Goal: Task Accomplishment & Management: Complete application form

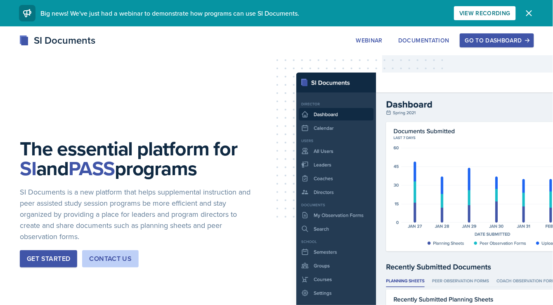
click at [470, 39] on div "Go to Dashboard" at bounding box center [497, 40] width 64 height 7
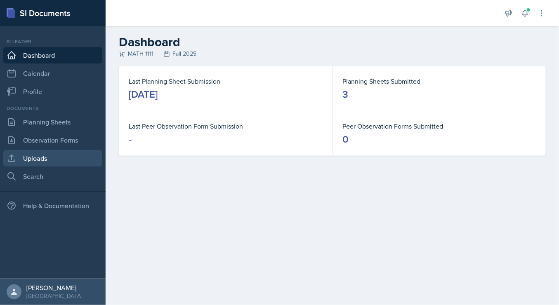
click at [56, 161] on link "Uploads" at bounding box center [52, 158] width 99 height 17
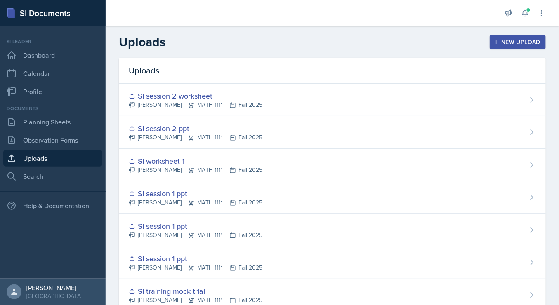
click at [516, 47] on button "New Upload" at bounding box center [518, 42] width 57 height 14
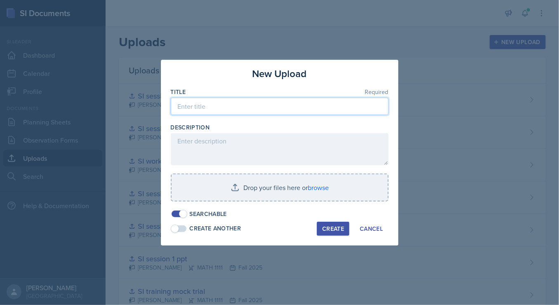
click at [293, 106] on input at bounding box center [280, 106] width 218 height 17
type input "SI session 3 ppt"
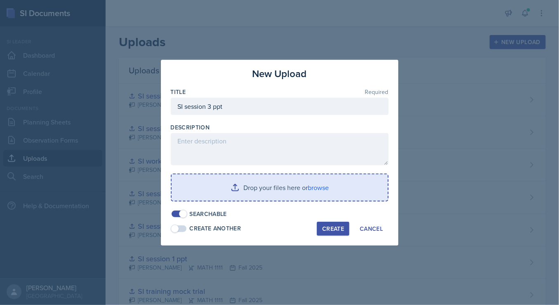
click at [303, 187] on input "file" at bounding box center [280, 188] width 216 height 26
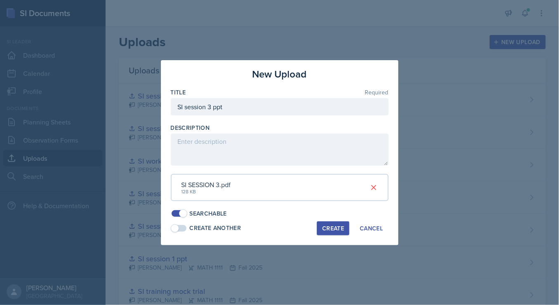
click at [326, 228] on div "Create" at bounding box center [333, 228] width 22 height 7
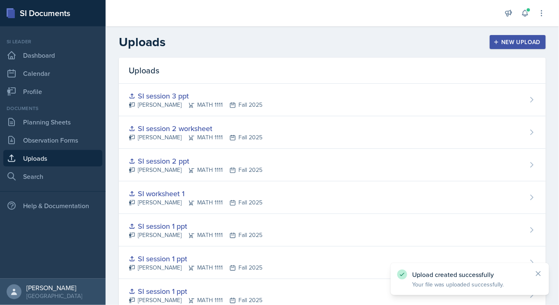
click at [507, 47] on button "New Upload" at bounding box center [518, 42] width 57 height 14
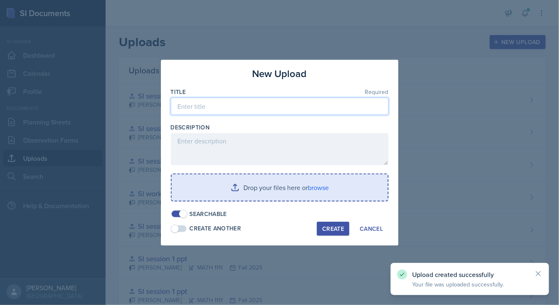
click at [312, 115] on input at bounding box center [280, 106] width 218 height 17
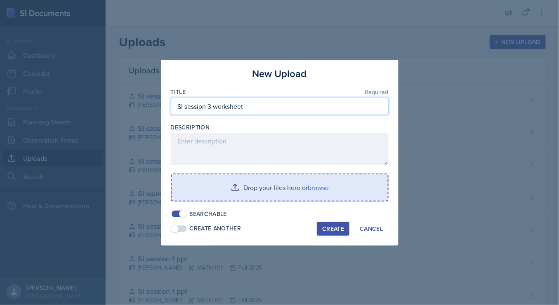
type input "SI session 3 worksheet"
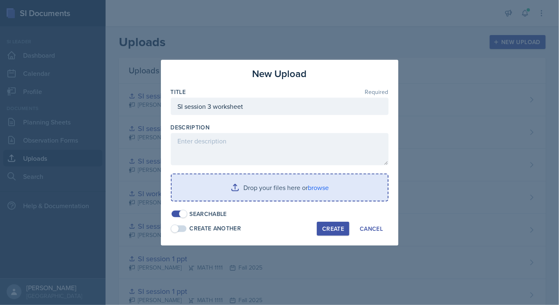
click at [311, 191] on input "file" at bounding box center [280, 188] width 216 height 26
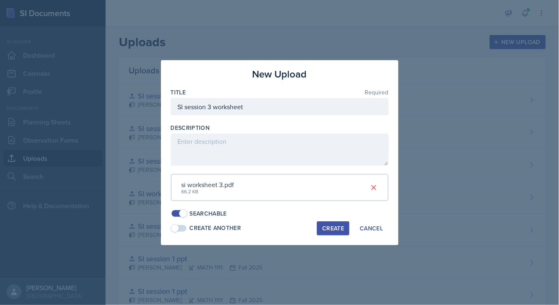
click at [331, 225] on div "Create" at bounding box center [333, 228] width 22 height 7
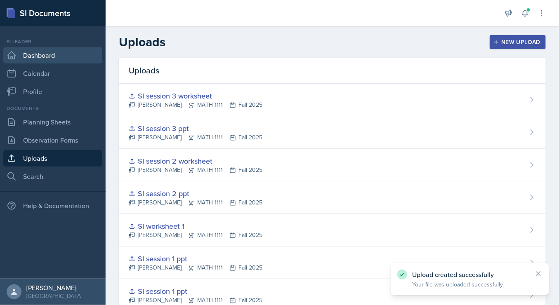
click at [49, 57] on link "Dashboard" at bounding box center [52, 55] width 99 height 17
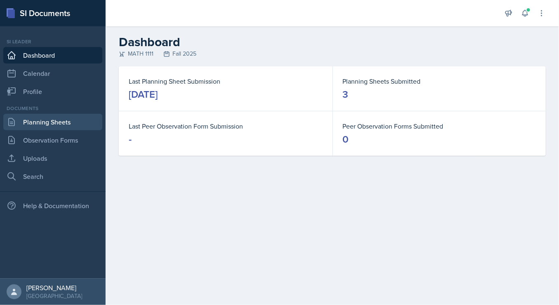
click at [70, 119] on link "Planning Sheets" at bounding box center [52, 122] width 99 height 17
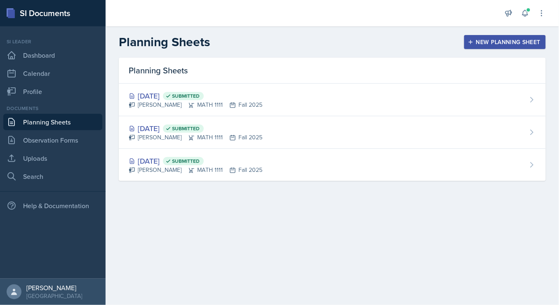
click at [486, 45] on div "New Planning Sheet" at bounding box center [505, 42] width 71 height 7
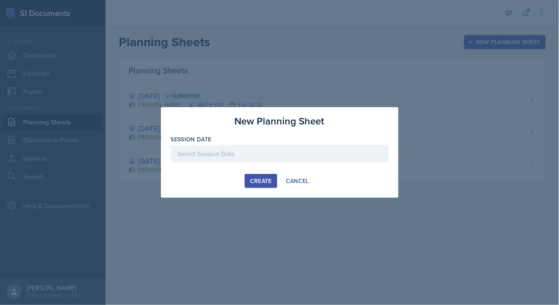
click at [215, 157] on div at bounding box center [280, 153] width 218 height 17
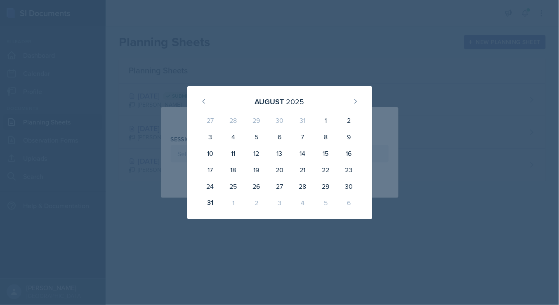
click at [256, 205] on div "2" at bounding box center [256, 203] width 23 height 17
click at [354, 101] on icon at bounding box center [355, 101] width 7 height 7
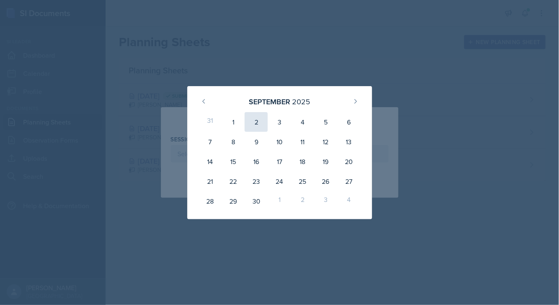
click at [261, 119] on div "2" at bounding box center [256, 122] width 23 height 20
type input "[DATE]"
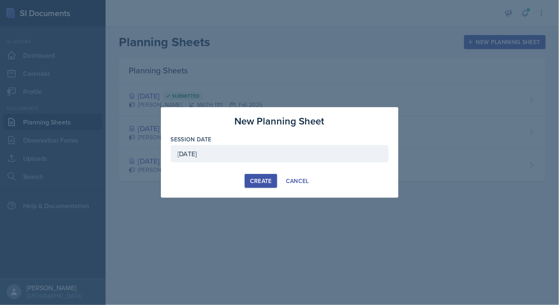
click at [273, 177] on button "Create" at bounding box center [261, 181] width 33 height 14
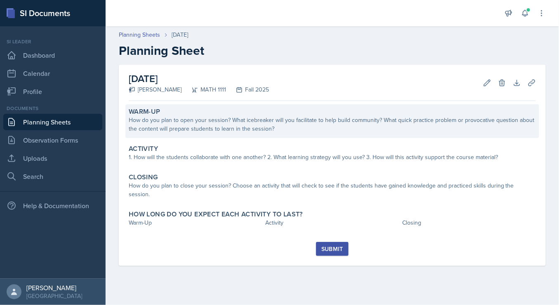
click at [242, 116] on div "How do you plan to open your session? What icebreaker will you facilitate to he…" at bounding box center [332, 124] width 407 height 17
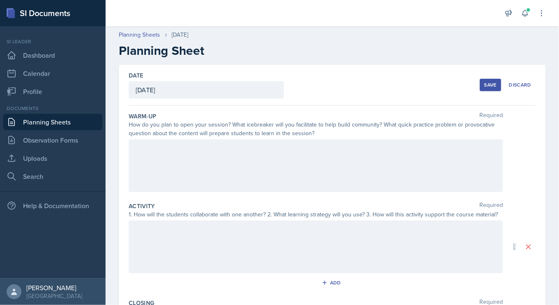
click at [272, 177] on div at bounding box center [316, 166] width 374 height 53
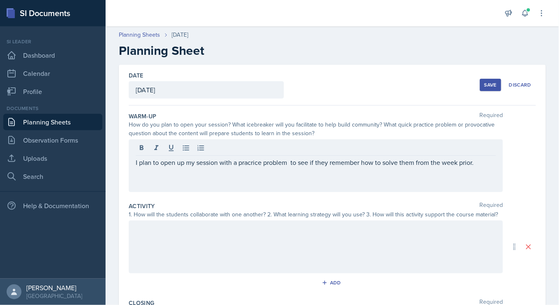
click at [188, 251] on div at bounding box center [316, 247] width 374 height 53
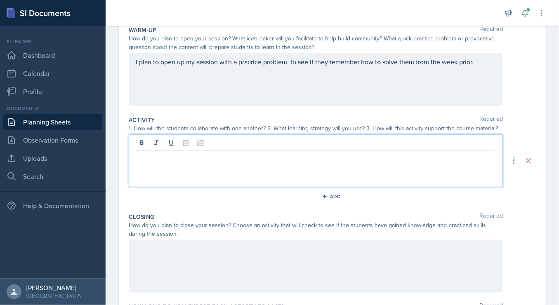
scroll to position [87, 0]
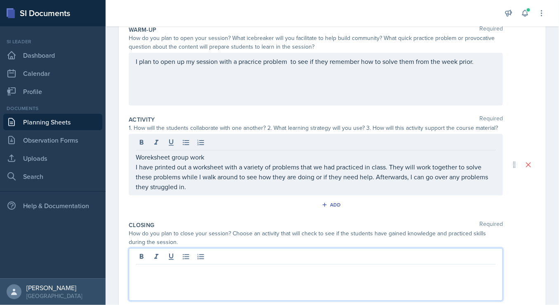
click at [195, 258] on div at bounding box center [316, 274] width 374 height 53
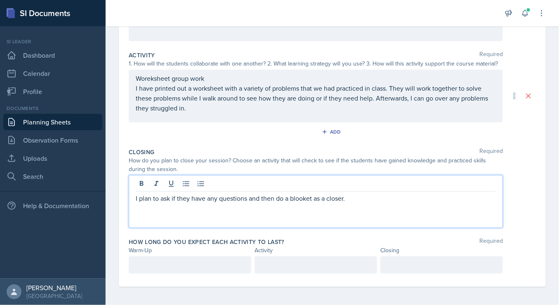
click at [192, 260] on p at bounding box center [190, 265] width 109 height 10
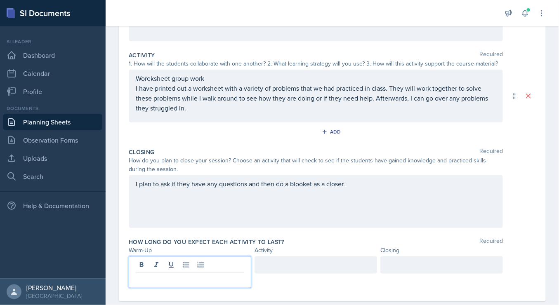
scroll to position [166, 0]
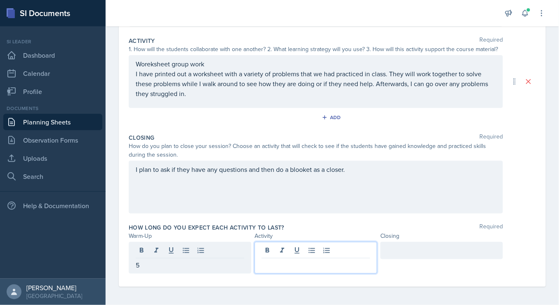
click at [275, 248] on div at bounding box center [316, 258] width 123 height 32
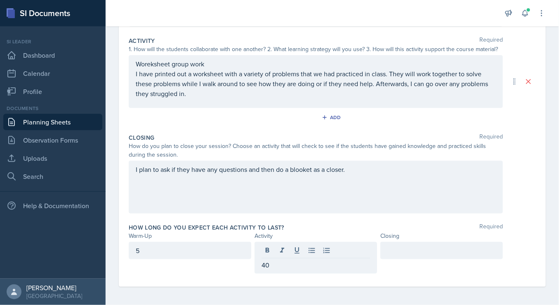
click at [404, 256] on div at bounding box center [442, 250] width 123 height 17
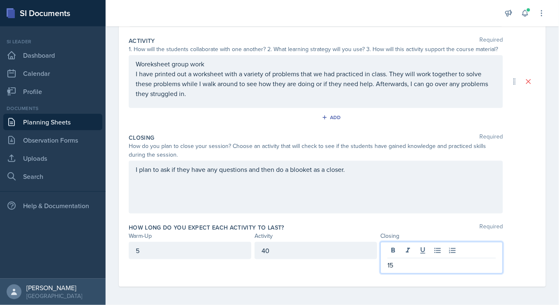
click at [504, 222] on div "How long do you expect each activity to last? Required Warm-Up Activity Closing…" at bounding box center [332, 250] width 407 height 60
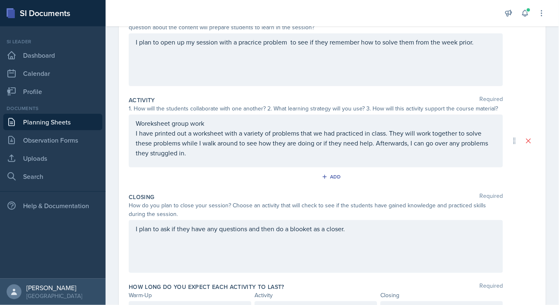
scroll to position [0, 0]
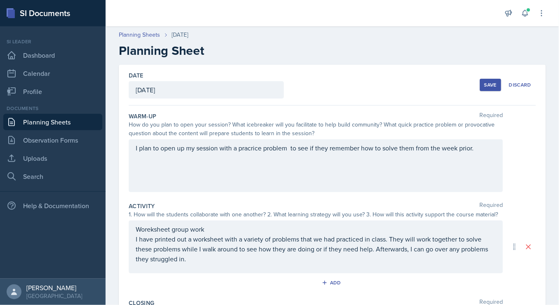
click at [491, 83] on div "Save" at bounding box center [491, 85] width 12 height 7
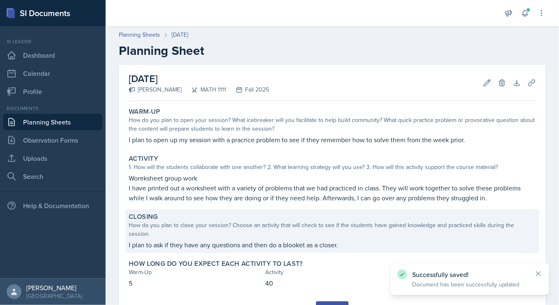
scroll to position [39, 0]
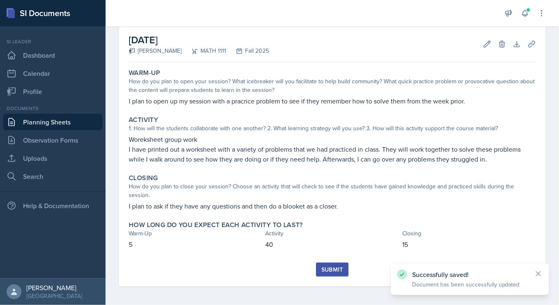
click at [333, 267] on div "Submit" at bounding box center [333, 270] width 22 height 7
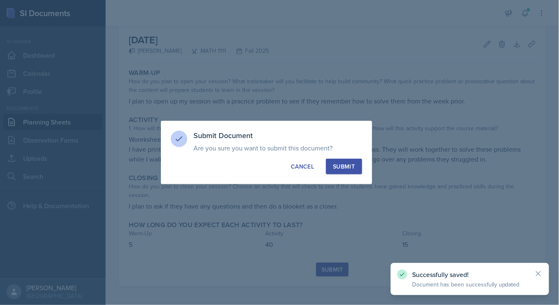
click at [344, 165] on div "Submit" at bounding box center [344, 167] width 22 height 8
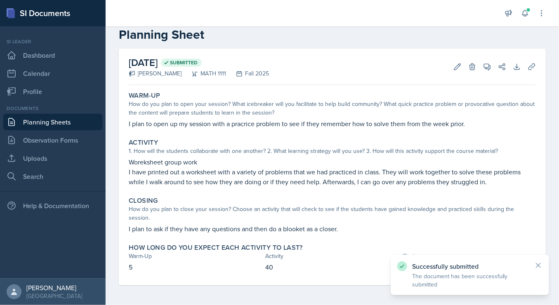
scroll to position [16, 0]
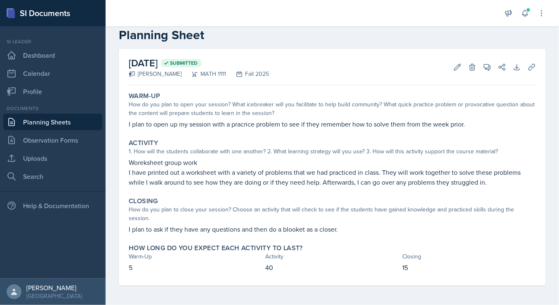
click at [59, 124] on link "Planning Sheets" at bounding box center [52, 122] width 99 height 17
